Goal: Transaction & Acquisition: Book appointment/travel/reservation

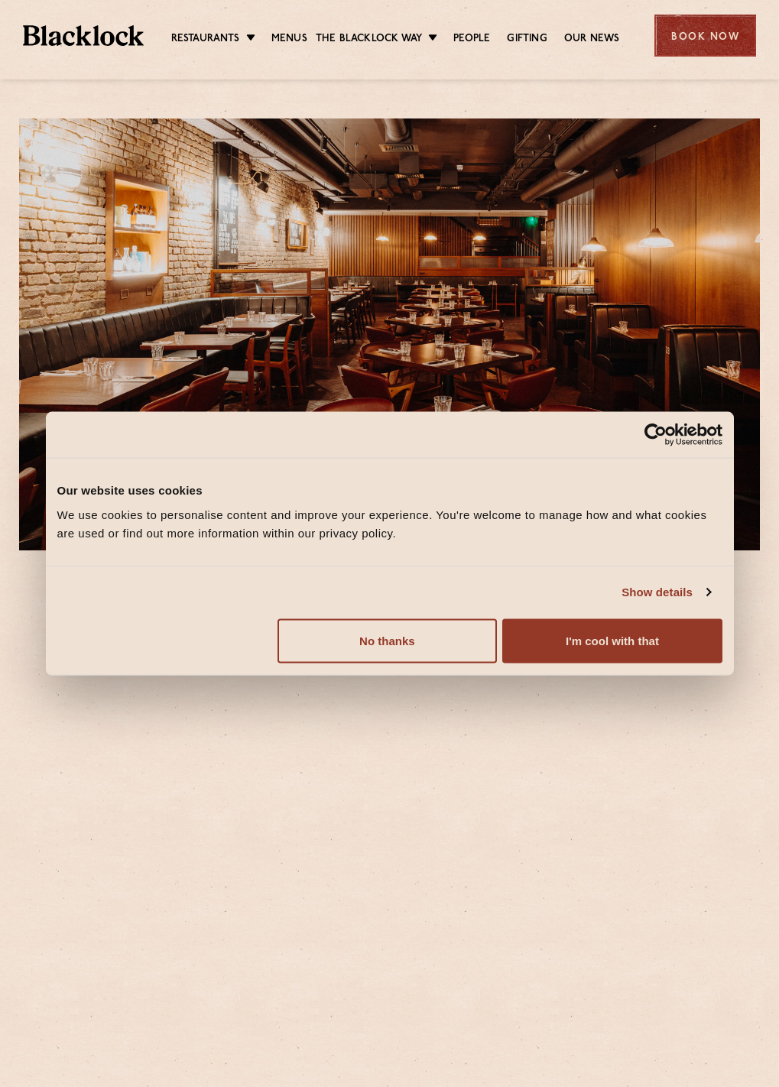
click at [710, 47] on div "Book Now" at bounding box center [706, 36] width 102 height 42
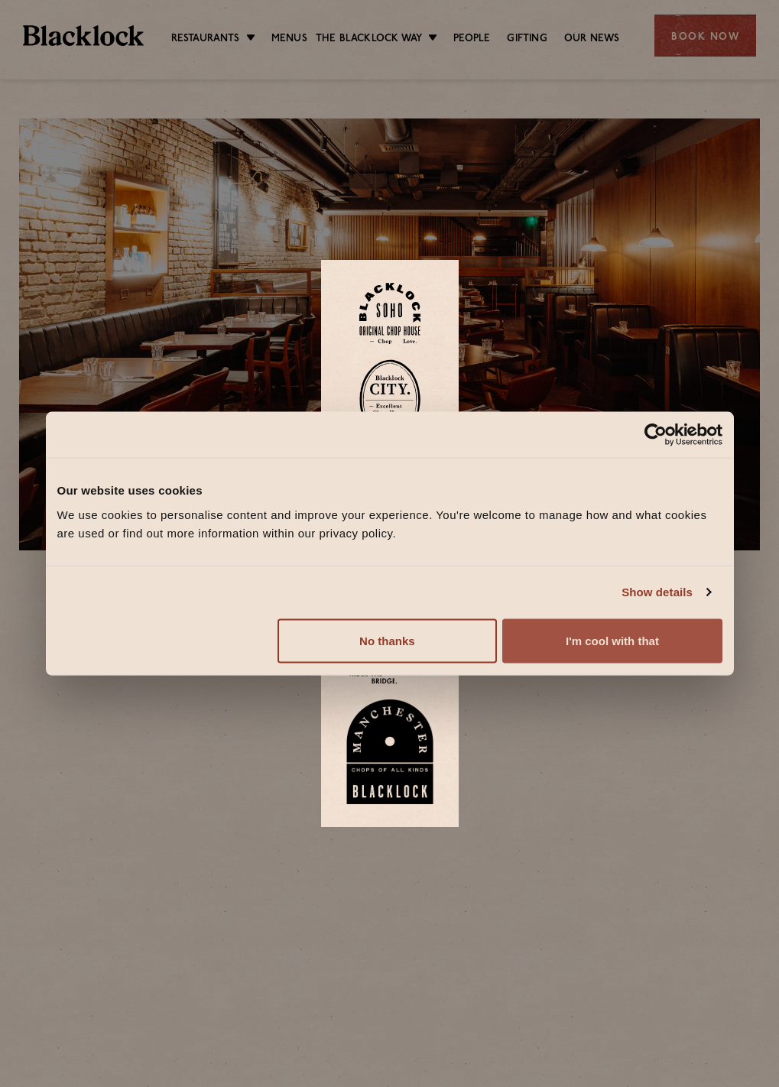
click at [660, 639] on button "I'm cool with that" at bounding box center [611, 641] width 219 height 44
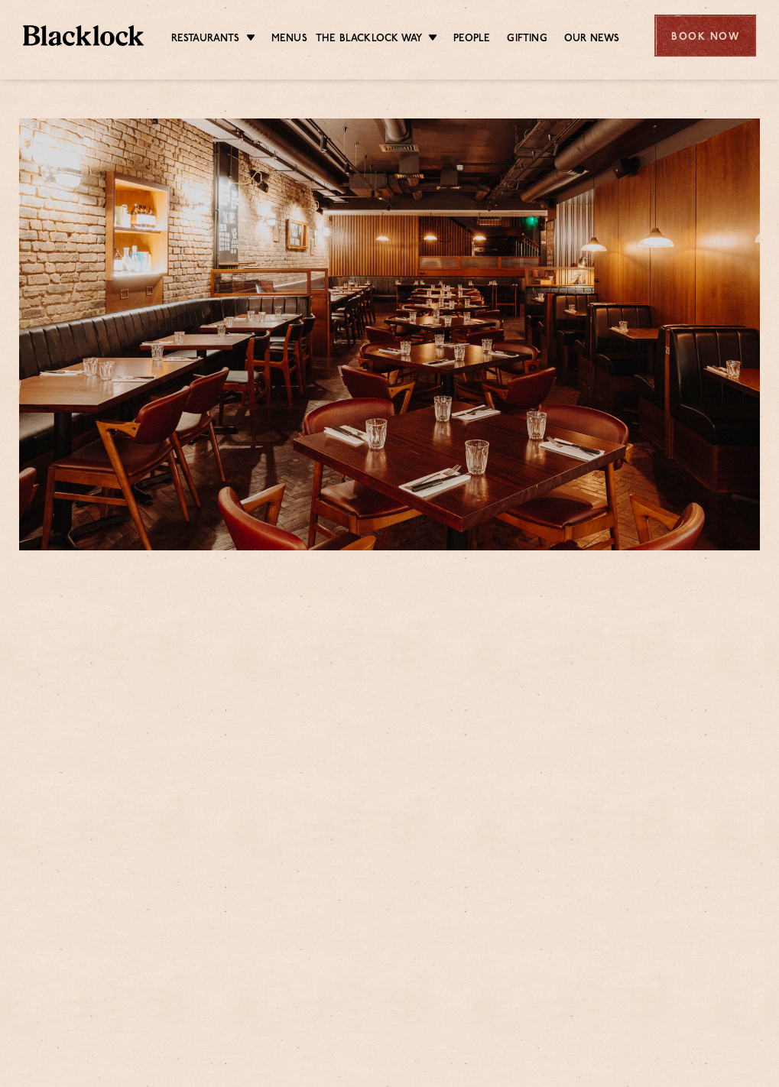
click at [683, 43] on div "Book Now" at bounding box center [706, 36] width 102 height 42
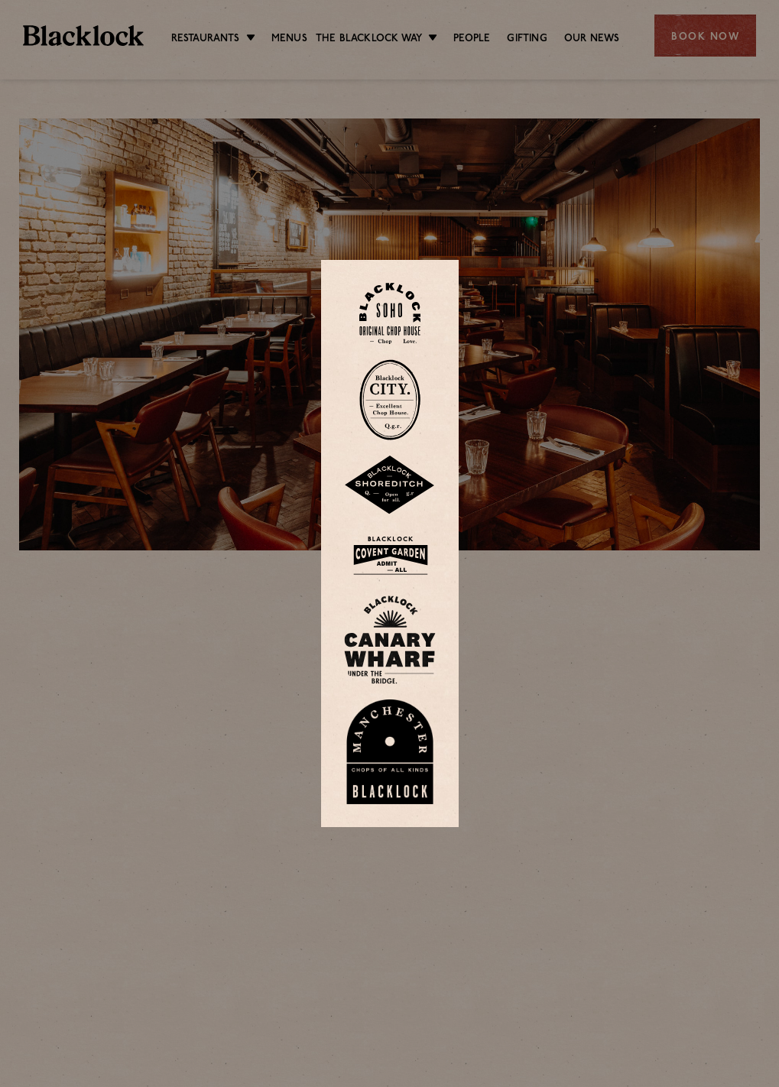
click at [398, 554] on img at bounding box center [390, 556] width 92 height 50
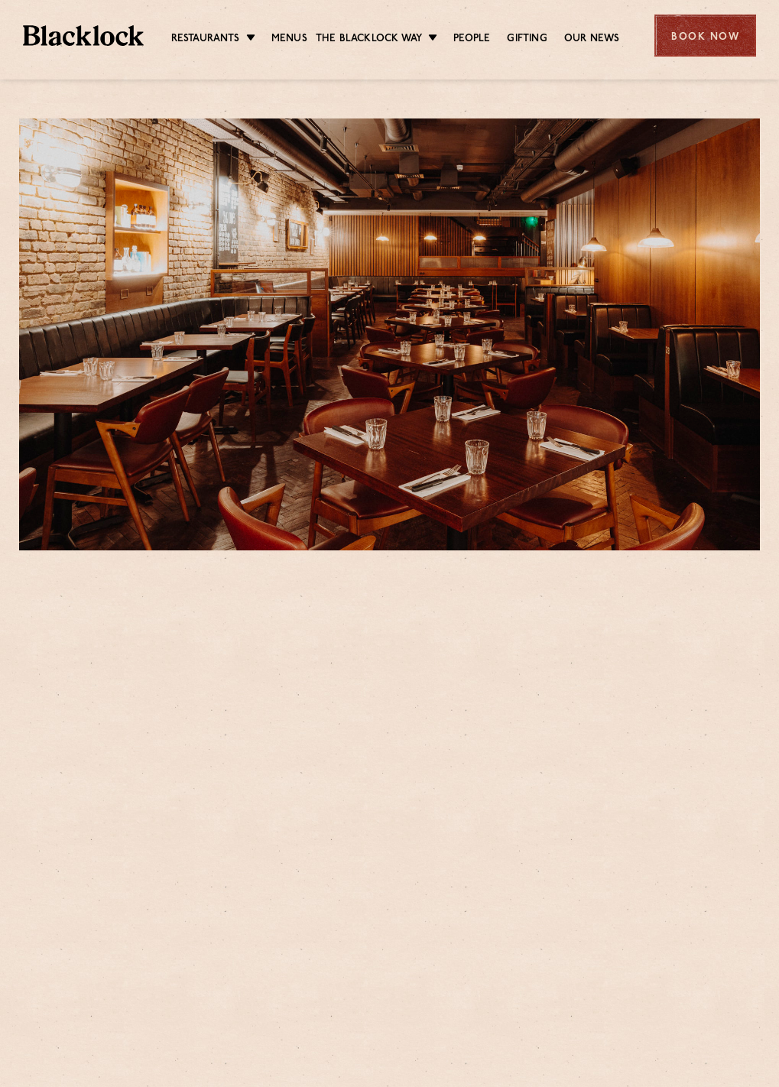
click at [684, 48] on div "Book Now" at bounding box center [706, 36] width 102 height 42
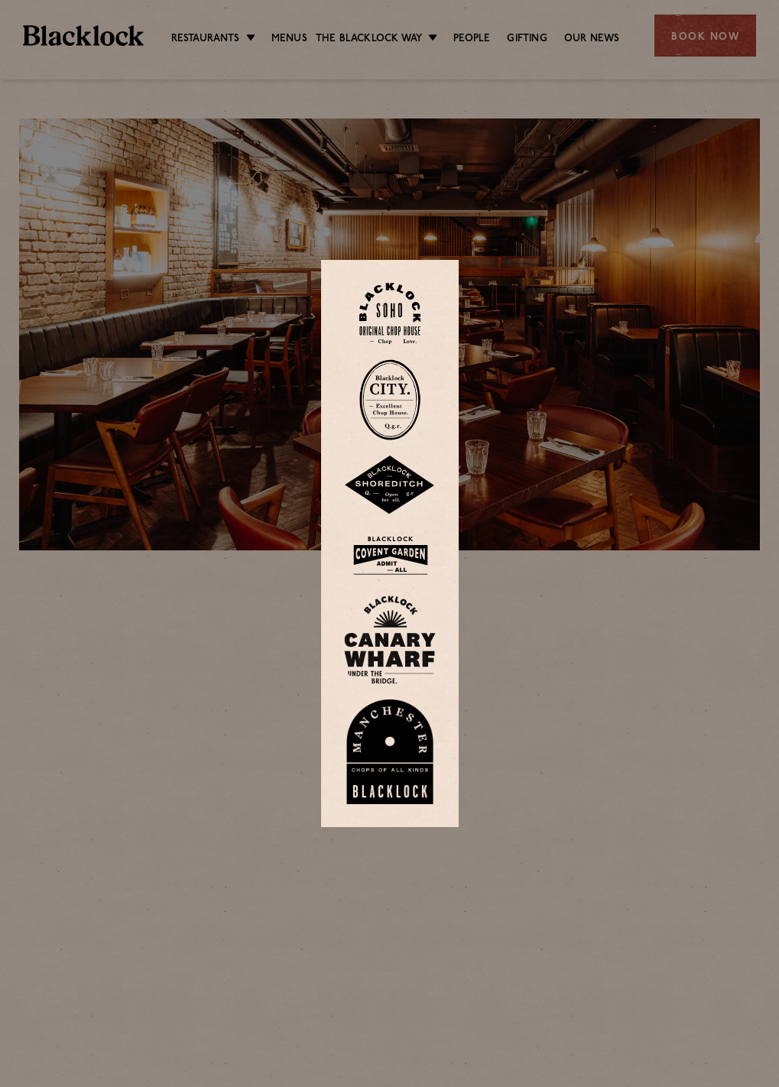
click at [402, 551] on img at bounding box center [390, 556] width 92 height 50
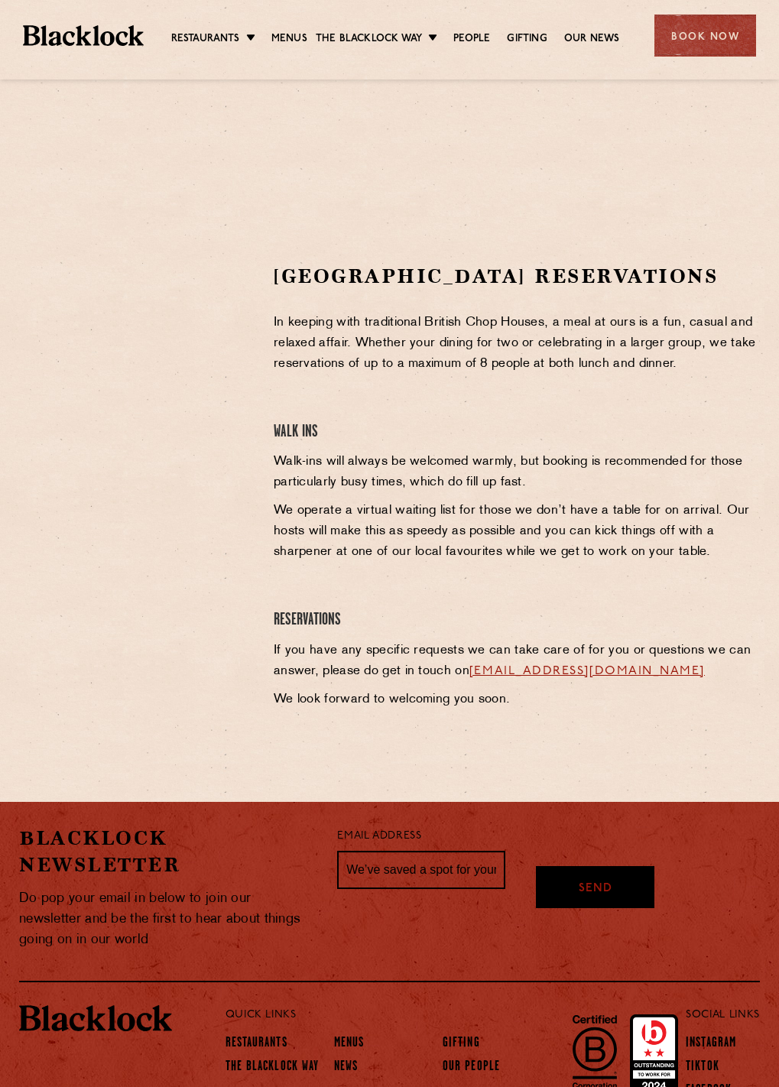
scroll to position [427, 0]
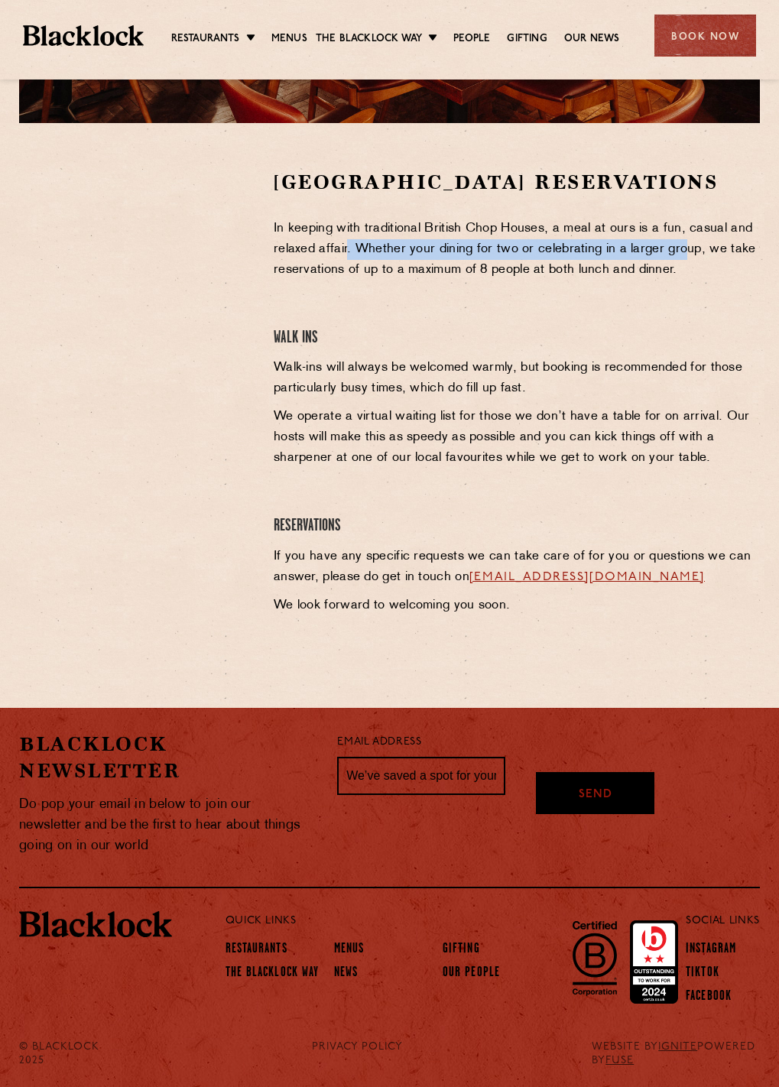
drag, startPoint x: 346, startPoint y: 258, endPoint x: 681, endPoint y: 258, distance: 334.2
click at [681, 258] on p "In keeping with traditional British Chop Houses, a meal at ours is a fun, casua…" at bounding box center [517, 250] width 486 height 62
